Goal: Check status: Check status

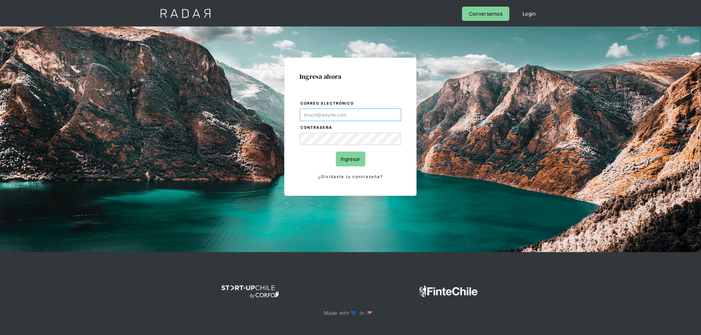
type input "[PERSON_NAME][EMAIL_ADDRESS][PERSON_NAME][DOMAIN_NAME]"
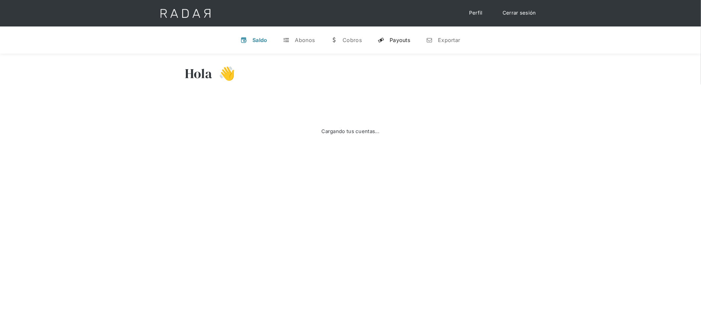
select select "prontopaga"
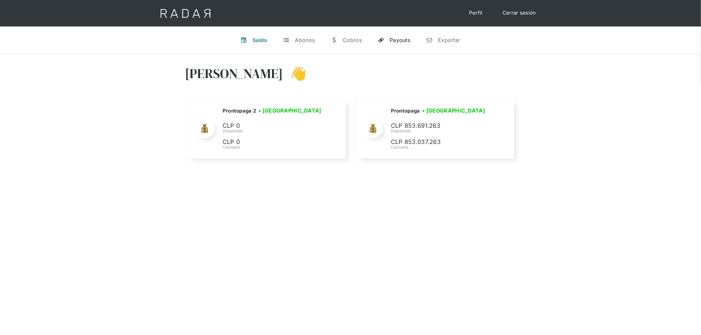
click at [391, 44] on link "y Payouts" at bounding box center [393, 39] width 43 height 17
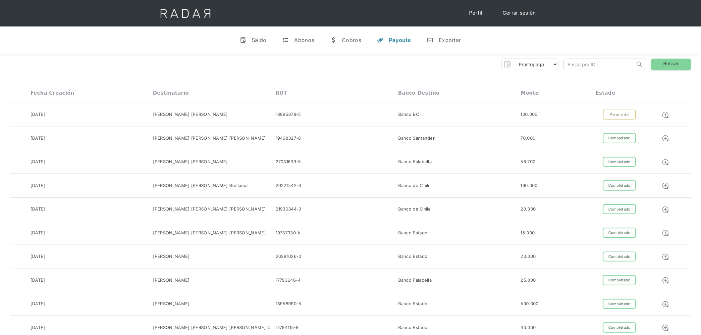
click at [587, 63] on input "search" at bounding box center [599, 64] width 71 height 11
paste input "3ffcdd9b-d6df-423d-a10e-4c34cb7caacf"
type input "3ffcdd9b-d6df-423d-a10e-4c34cb7caacf"
click at [671, 61] on link "Buscar" at bounding box center [671, 65] width 40 height 12
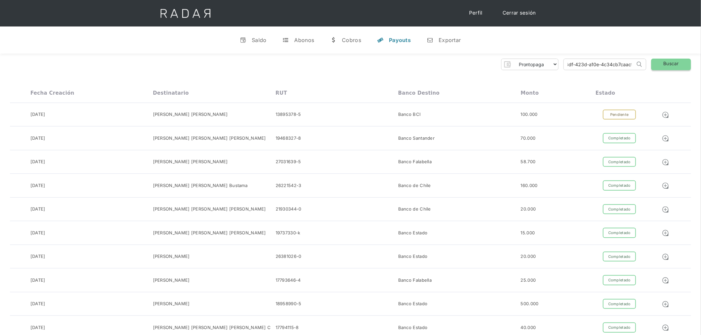
scroll to position [0, 0]
click at [583, 67] on input "3ffcdd9b-d6df-423d-a10e-4c34cb7caacf" at bounding box center [599, 64] width 71 height 11
drag, startPoint x: 587, startPoint y: 64, endPoint x: 538, endPoint y: 67, distance: 48.8
click at [538, 67] on div "Prontopaga Prontopaga 2 Thank you! Your submission has been received! Oops! Som…" at bounding box center [350, 65] width 681 height 12
click at [580, 62] on input "3ffcdd9b-d6df-423d-a10e-4c34cb7caacf" at bounding box center [599, 64] width 71 height 11
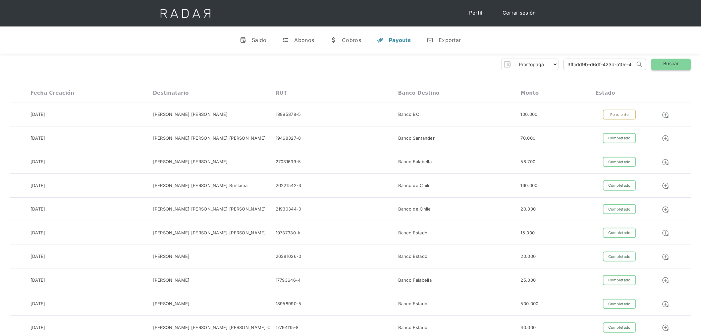
scroll to position [0, 27]
drag, startPoint x: 587, startPoint y: 63, endPoint x: 667, endPoint y: 64, distance: 79.8
click at [667, 64] on div "Prontopaga Prontopaga 2 Thank you! Your submission has been received! Oops! Som…" at bounding box center [350, 65] width 681 height 12
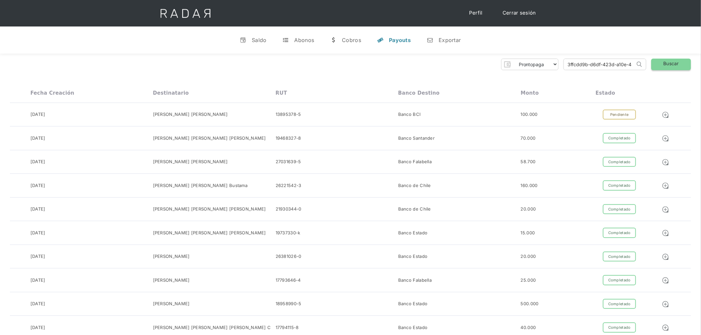
click at [666, 65] on link "Buscar" at bounding box center [671, 65] width 40 height 12
click at [661, 67] on link "Buscar" at bounding box center [671, 65] width 40 height 12
click at [659, 114] on div at bounding box center [667, 115] width 48 height 10
